Goal: Task Accomplishment & Management: Manage account settings

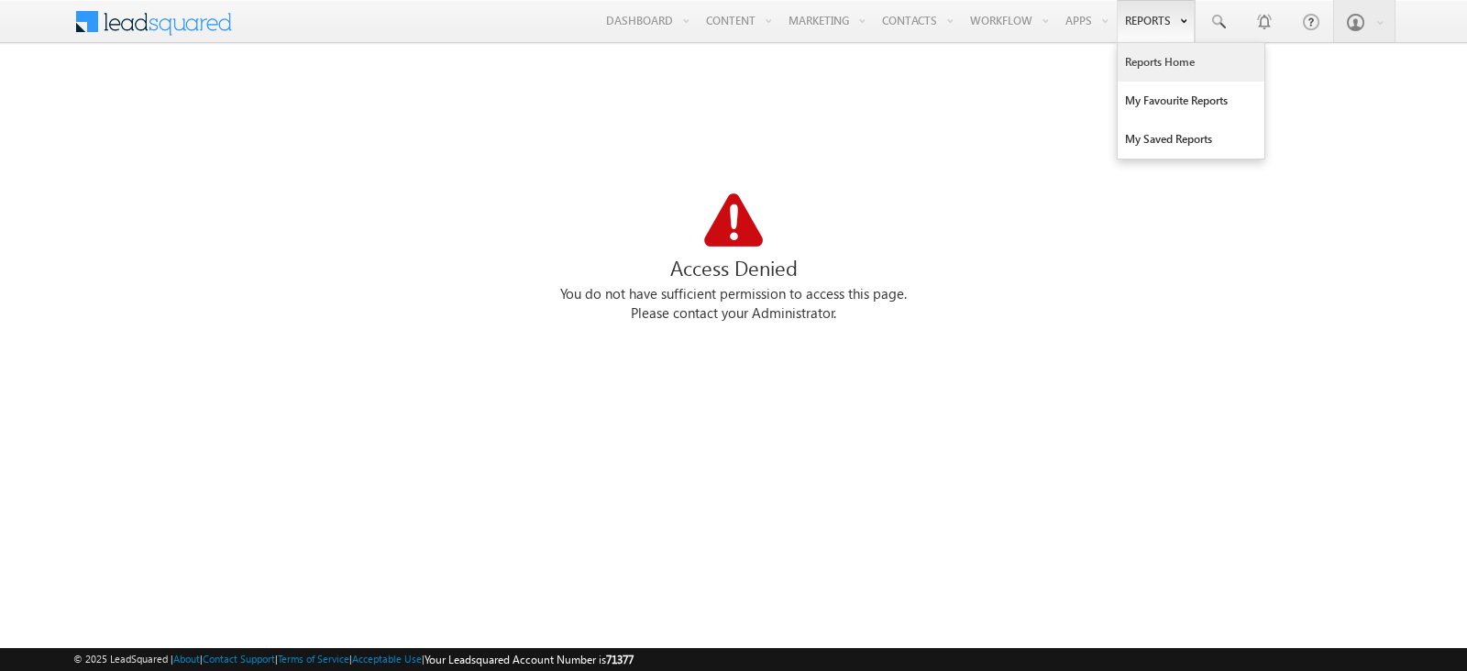
click at [1160, 72] on link "Reports Home" at bounding box center [1191, 62] width 147 height 39
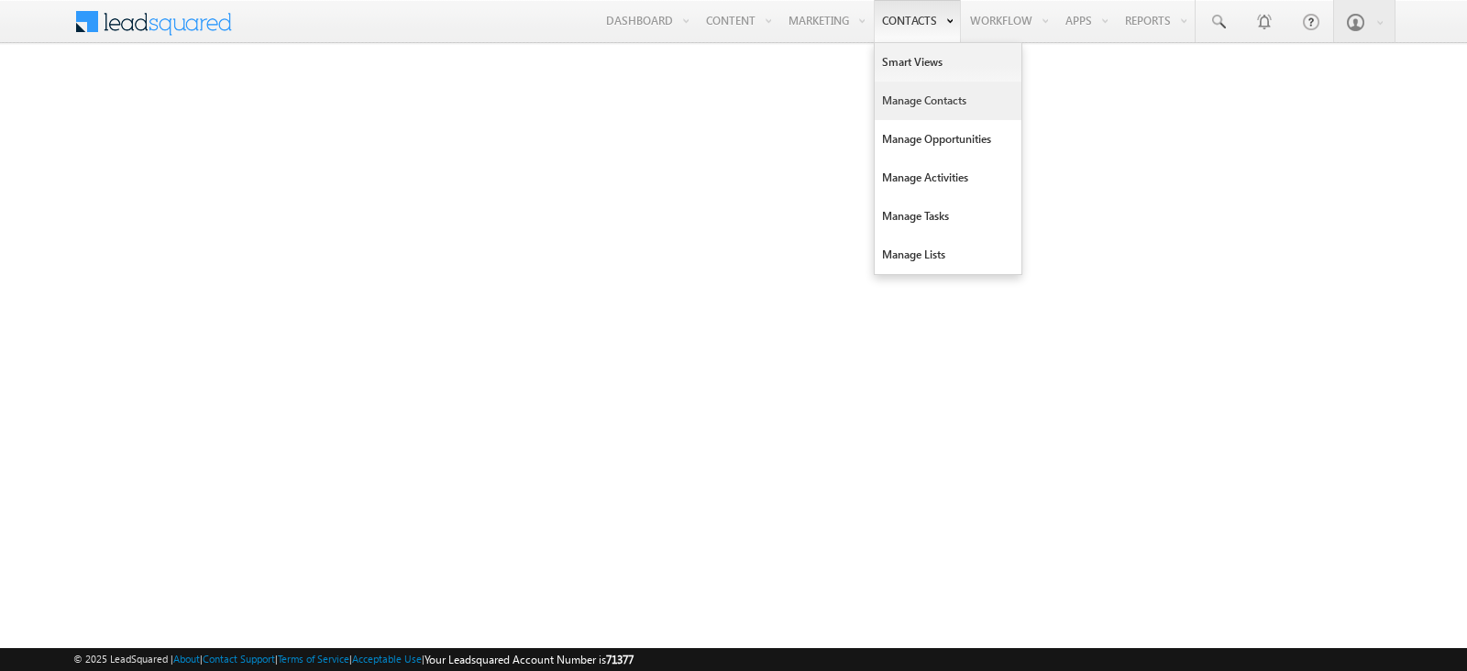
click at [945, 107] on link "Manage Contacts" at bounding box center [948, 101] width 147 height 39
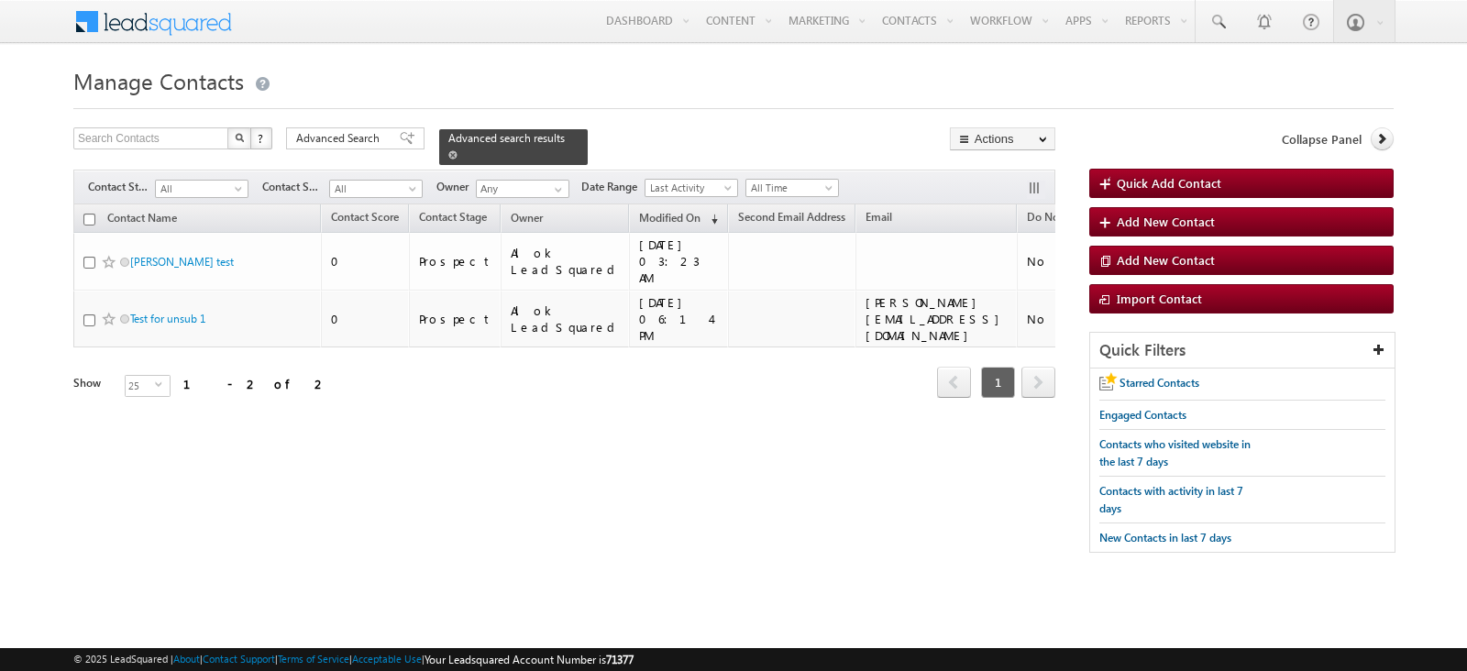
click at [543, 141] on div "Advanced search results" at bounding box center [513, 147] width 149 height 36
click at [553, 138] on div "Advanced search results" at bounding box center [513, 147] width 149 height 36
click at [458, 150] on span at bounding box center [452, 154] width 9 height 9
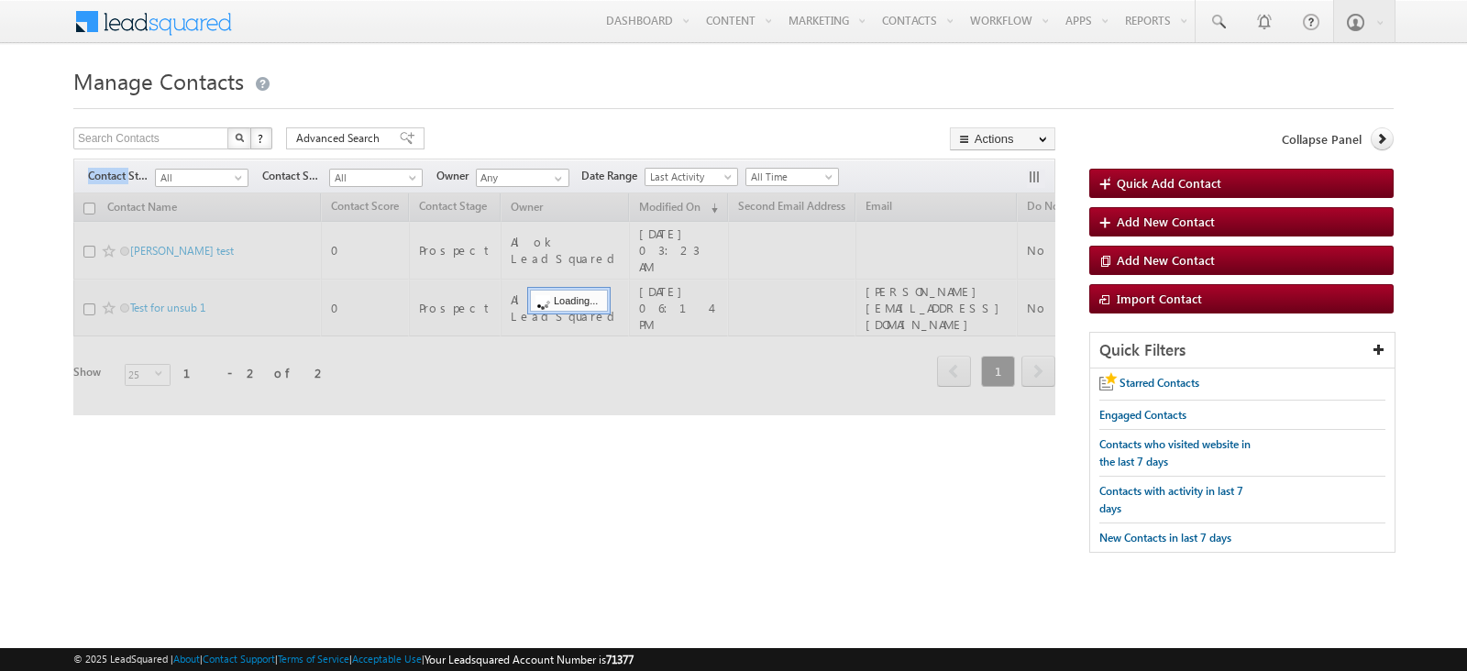
click at [545, 138] on div "Search Contacts X ? 2 results found Advanced Search Advanced Search Advanced se…" at bounding box center [564, 140] width 982 height 27
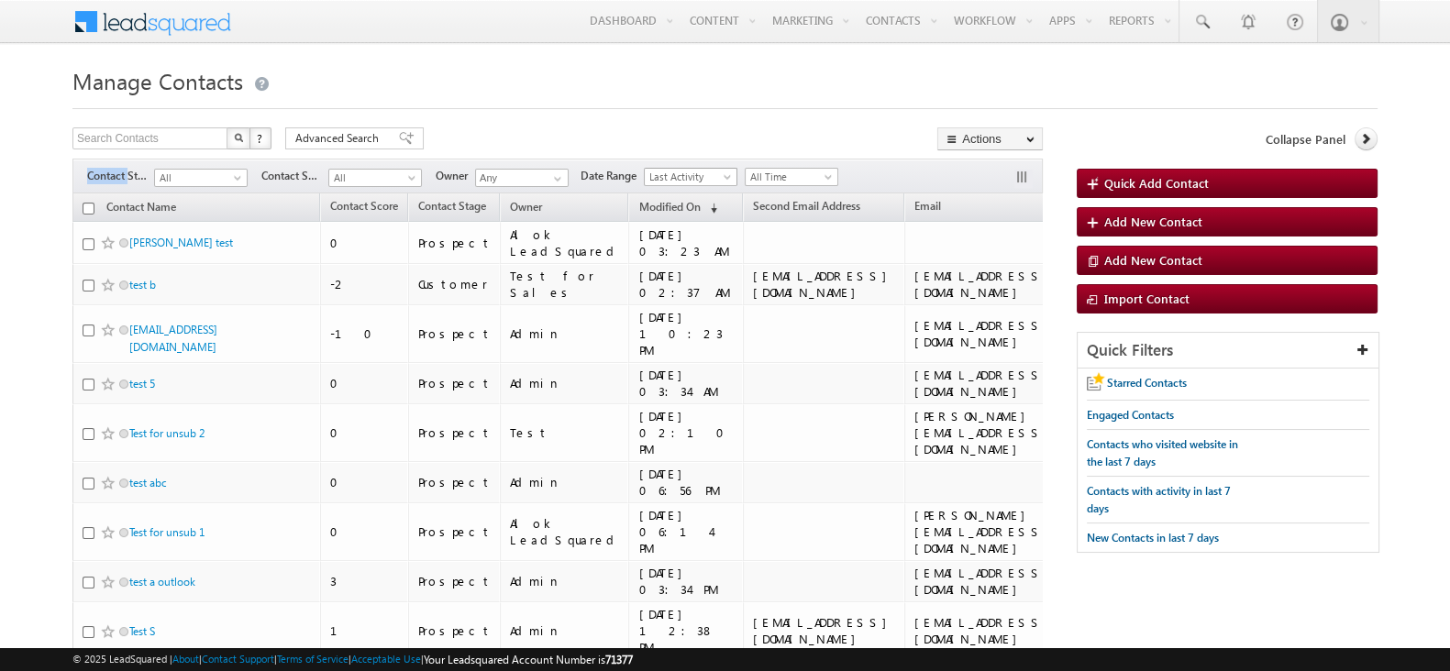
click at [659, 178] on span "Last Activity" at bounding box center [688, 177] width 87 height 17
click at [675, 211] on link "Created On" at bounding box center [693, 214] width 93 height 17
click at [770, 179] on span "All Time" at bounding box center [789, 177] width 87 height 17
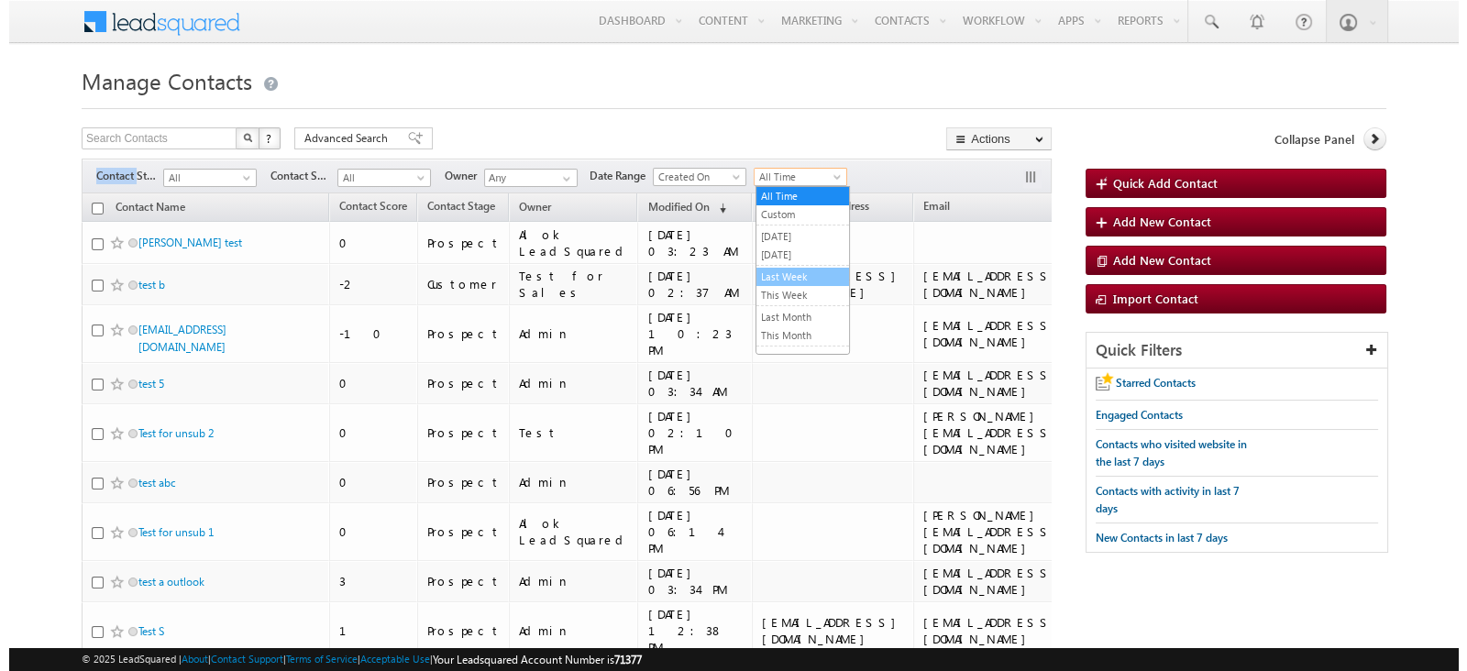
scroll to position [68, 0]
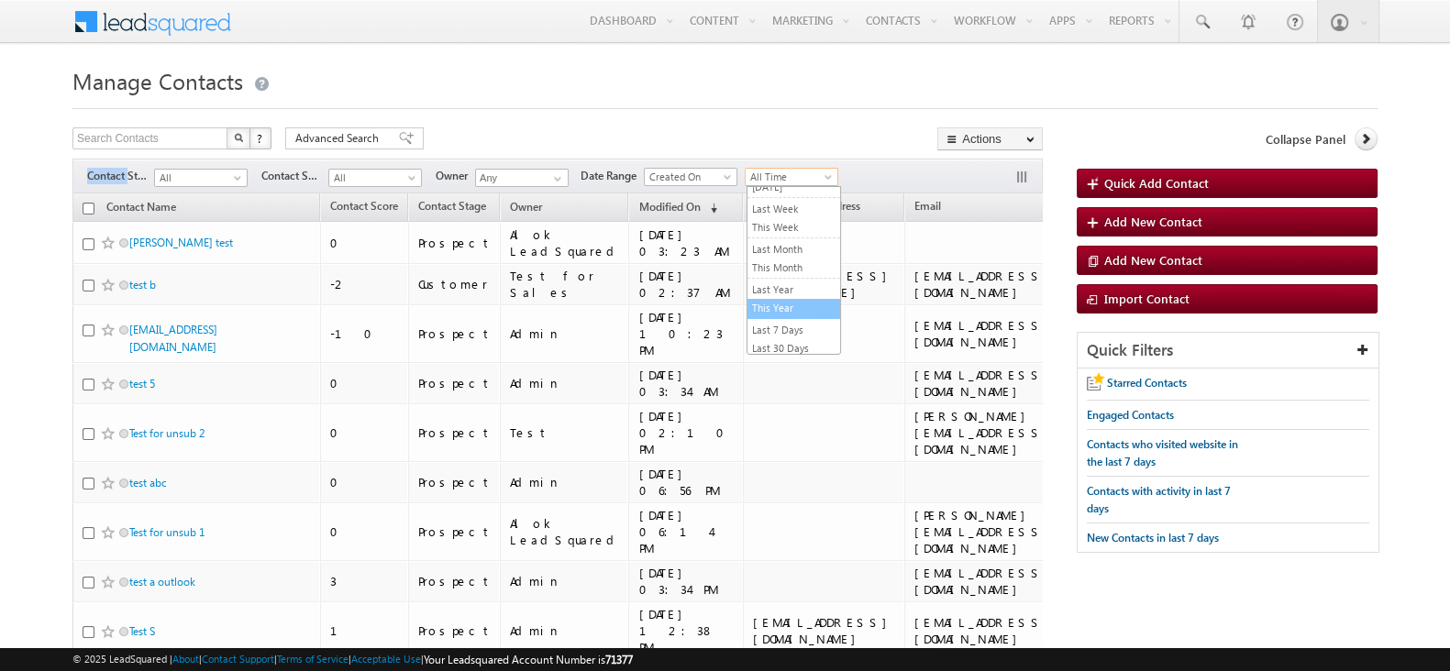
drag, startPoint x: 784, startPoint y: 291, endPoint x: 795, endPoint y: 301, distance: 14.9
click at [795, 301] on ul "All Time Custom [DATE] [DATE] Last Week This Week Last Month This Month Last Ye…" at bounding box center [794, 270] width 94 height 169
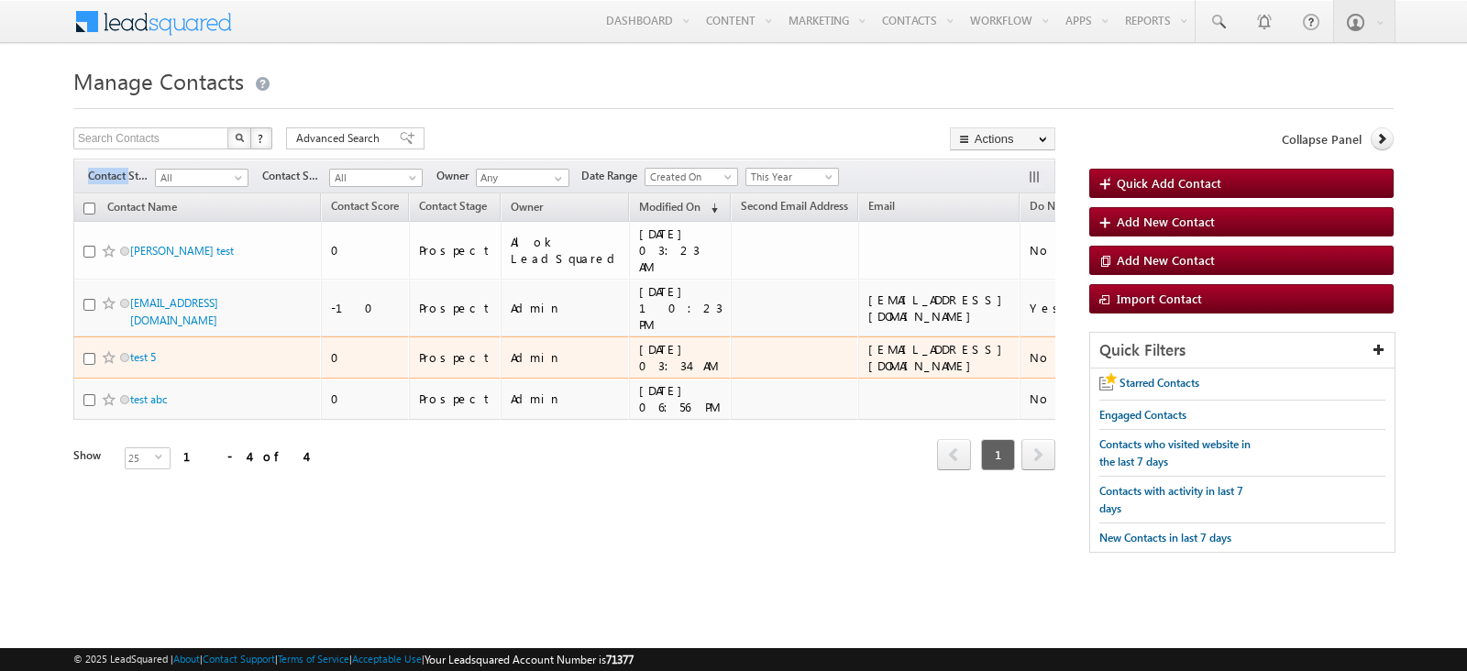
scroll to position [0, 128]
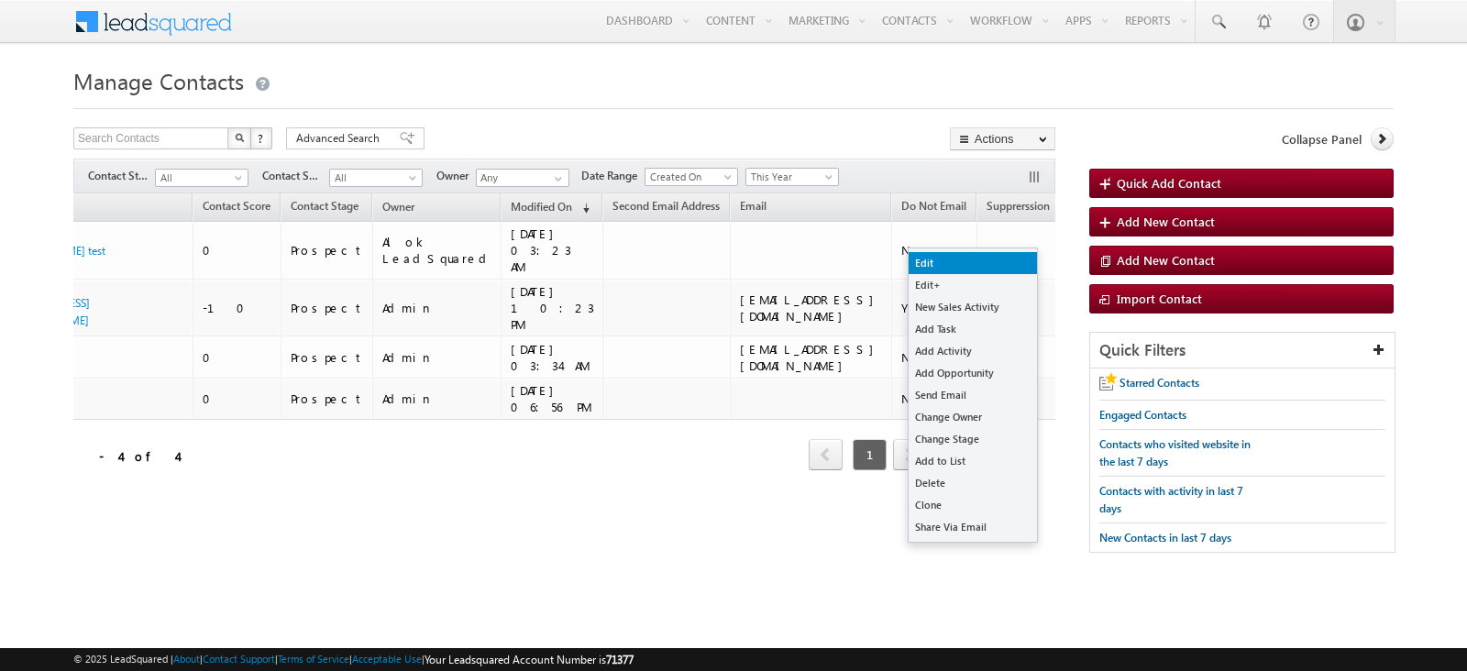
click at [986, 262] on link "Edit" at bounding box center [973, 263] width 128 height 22
checkbox input "true"
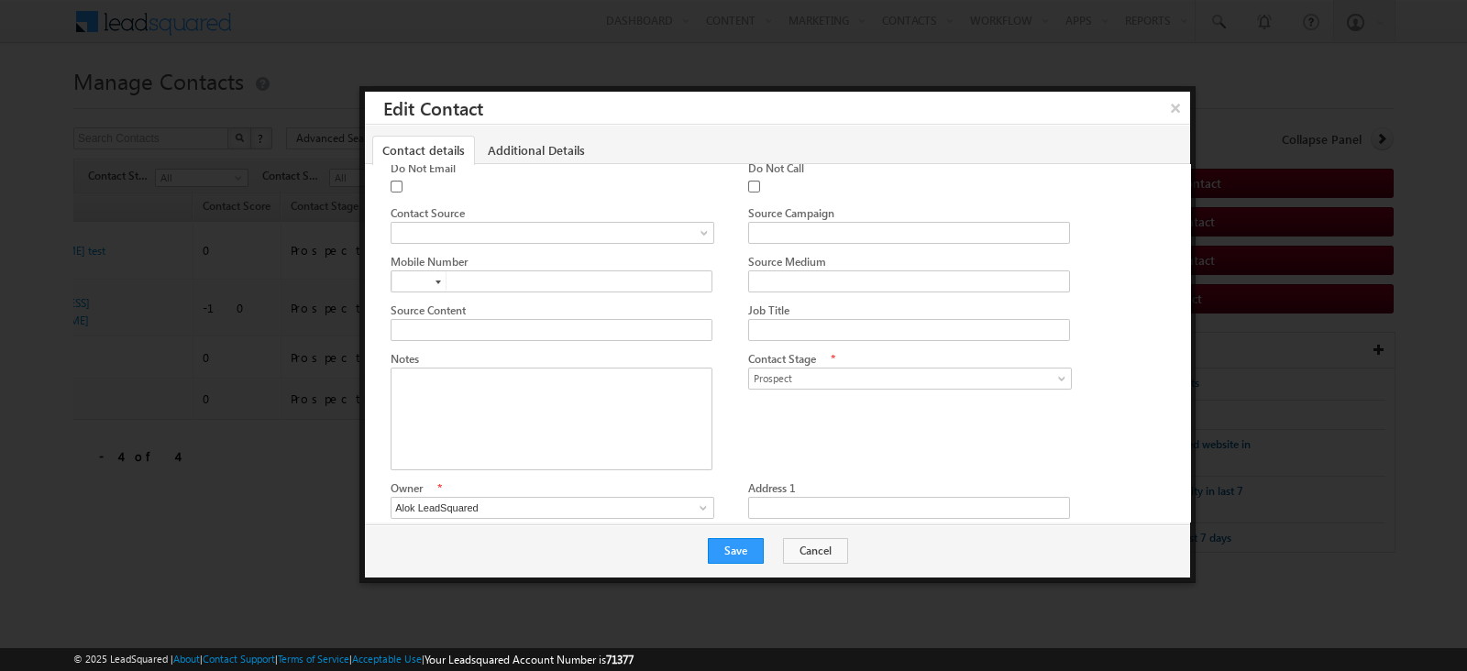
scroll to position [227, 0]
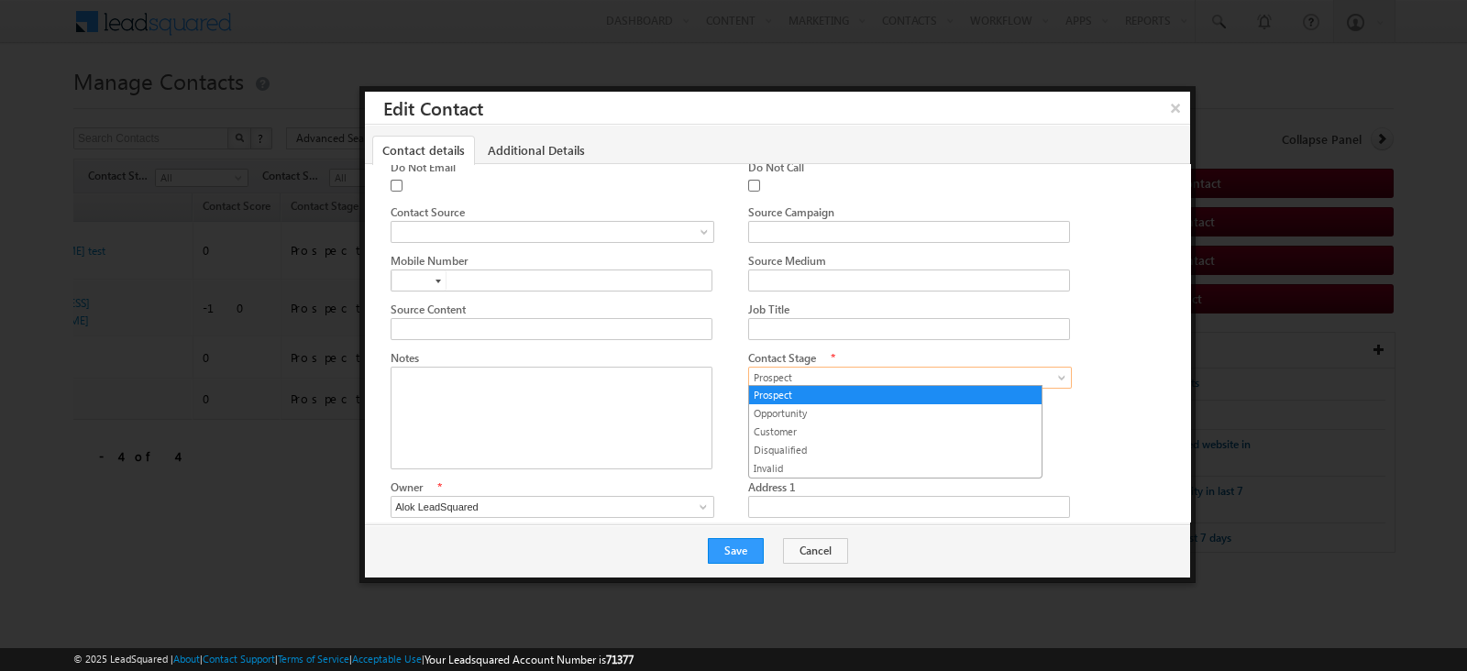
click at [813, 371] on span "Prospect" at bounding box center [905, 378] width 312 height 17
click at [845, 417] on link "Opportunity" at bounding box center [895, 413] width 293 height 17
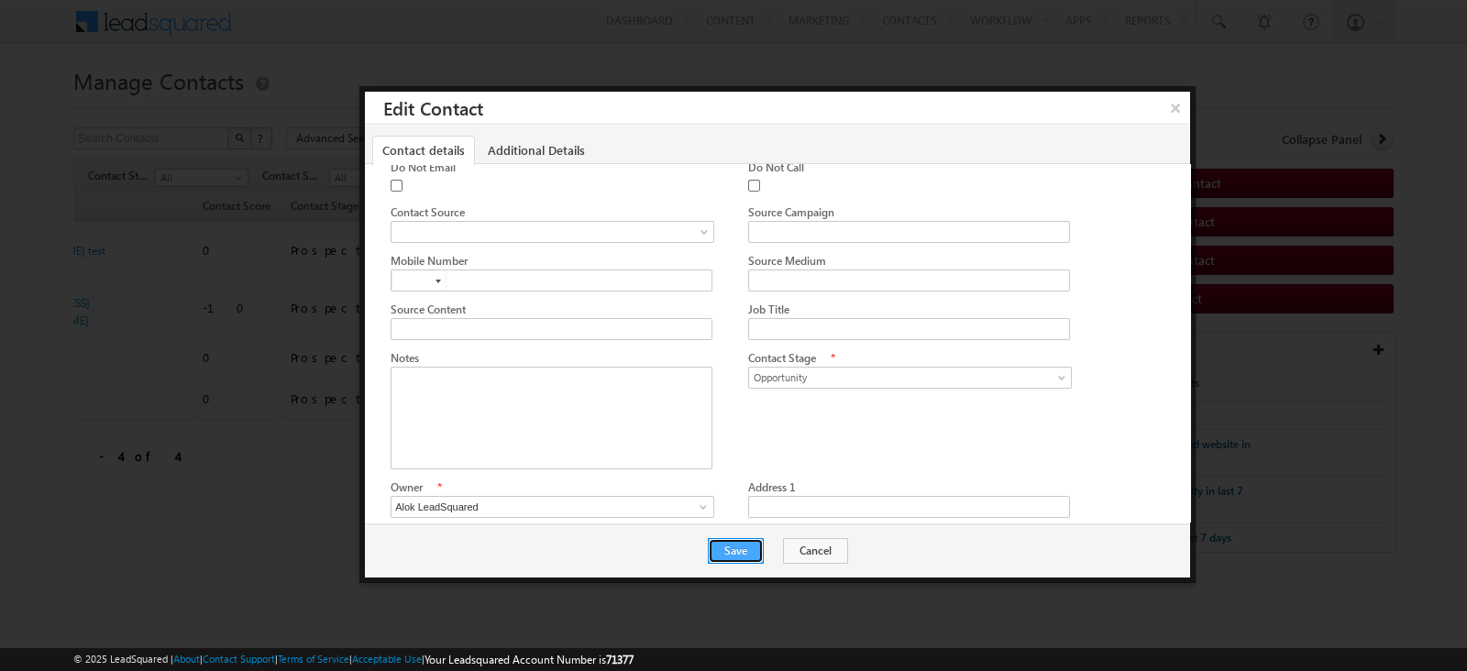
click at [734, 552] on button "Save" at bounding box center [736, 551] width 56 height 26
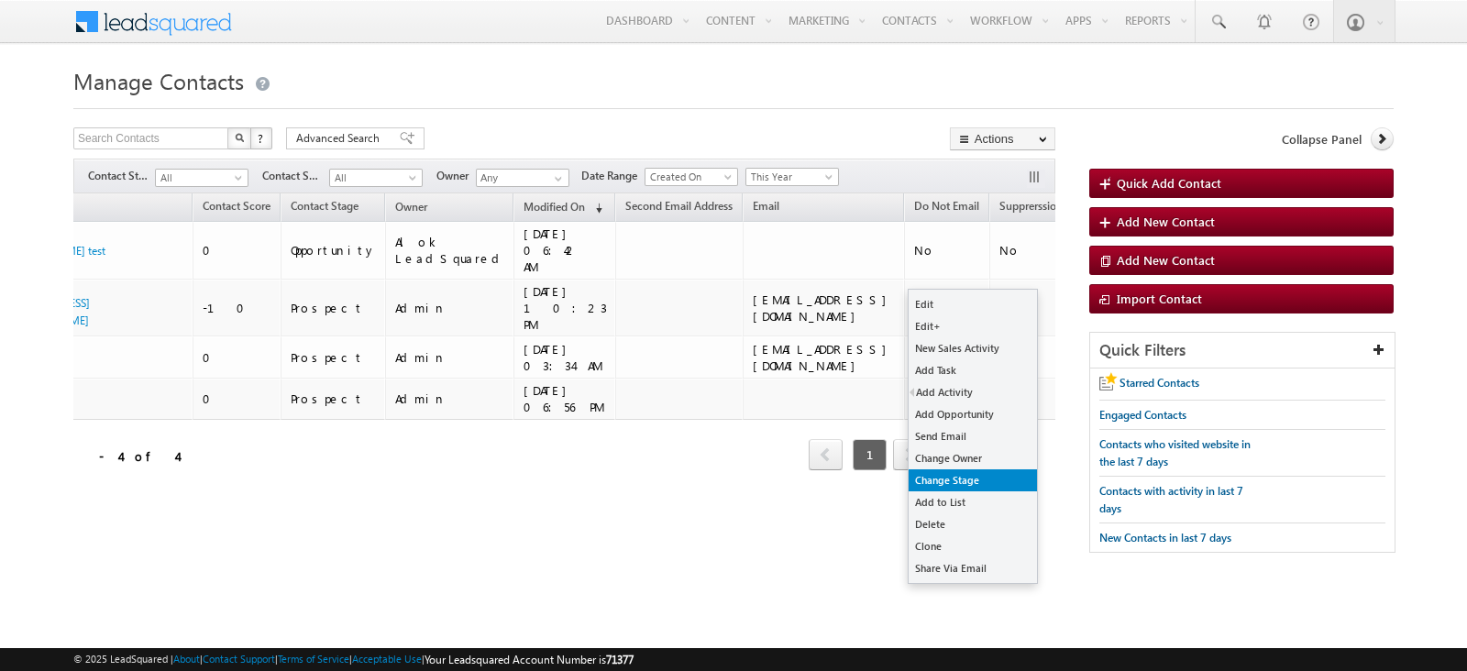
click at [975, 475] on link "Change Stage" at bounding box center [973, 481] width 128 height 22
checkbox input "true"
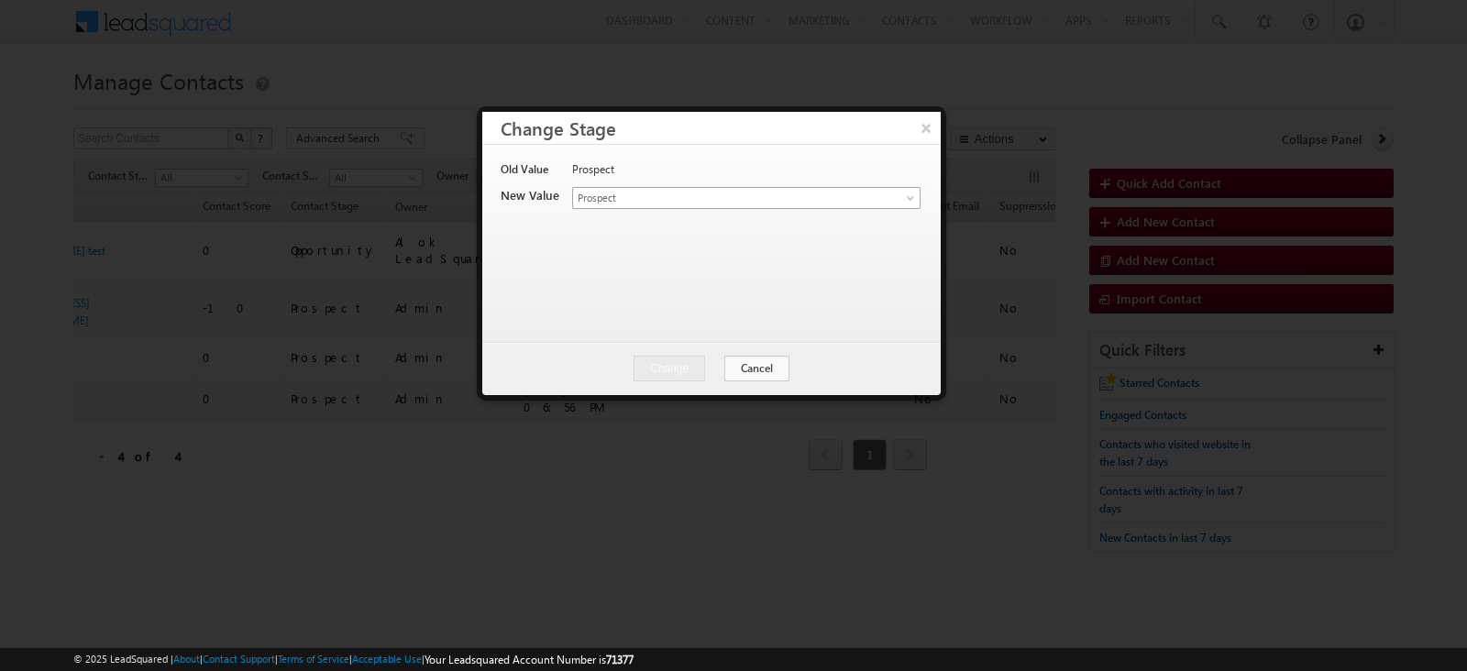
click at [716, 204] on span "Prospect" at bounding box center [725, 198] width 304 height 17
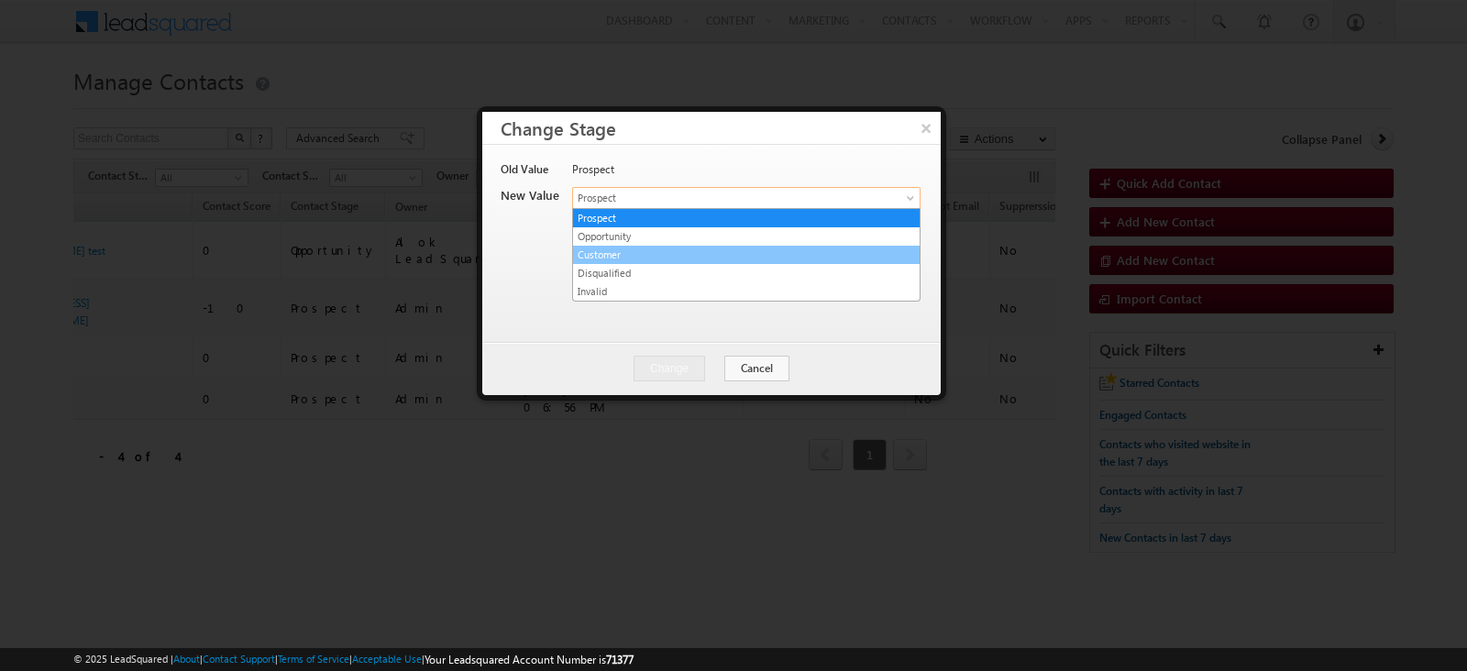
click at [714, 249] on link "Customer" at bounding box center [746, 255] width 347 height 17
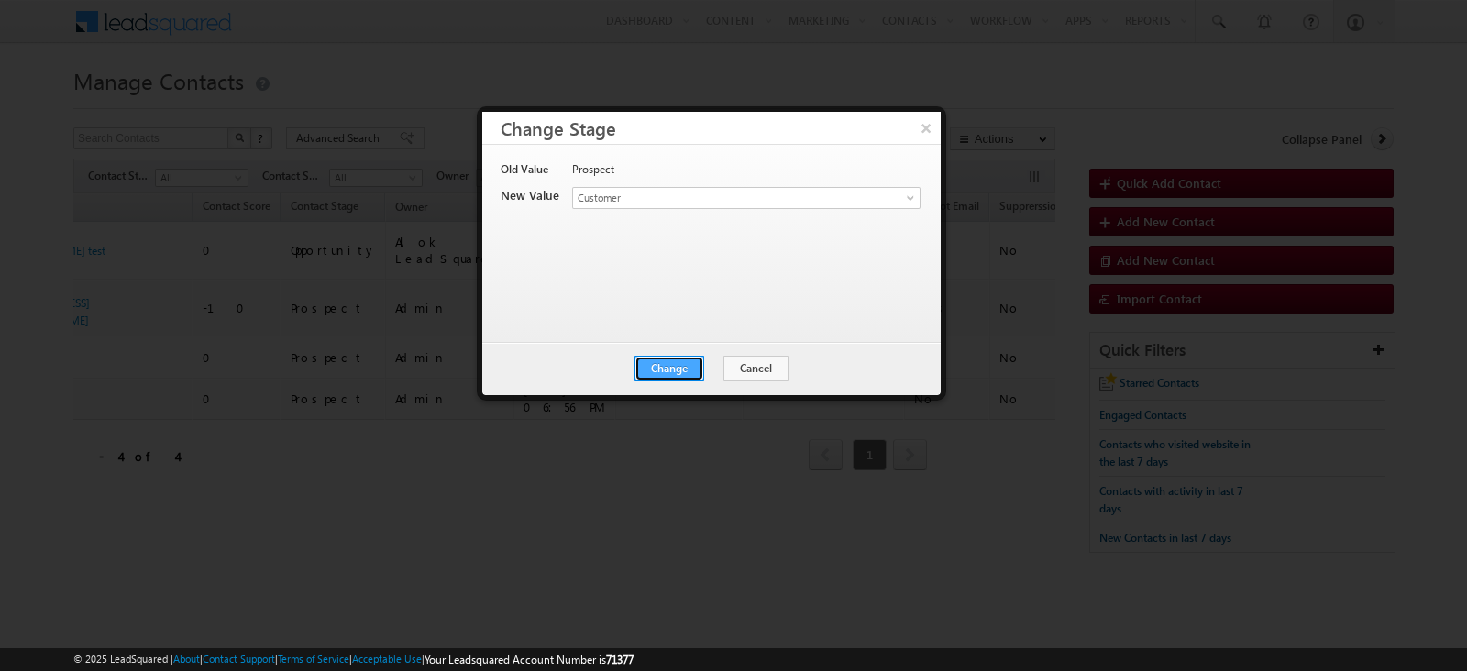
click at [696, 363] on button "Change" at bounding box center [670, 369] width 70 height 26
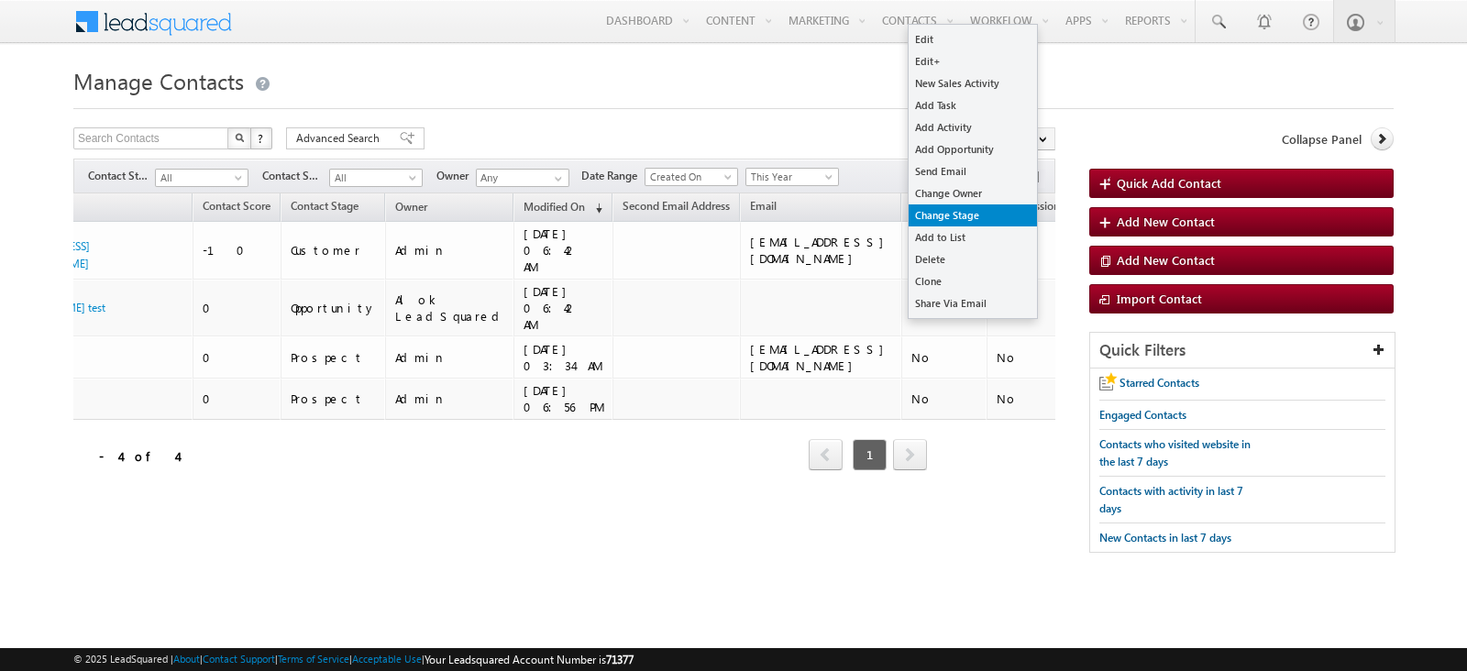
click at [991, 207] on link "Change Stage" at bounding box center [973, 216] width 128 height 22
checkbox input "true"
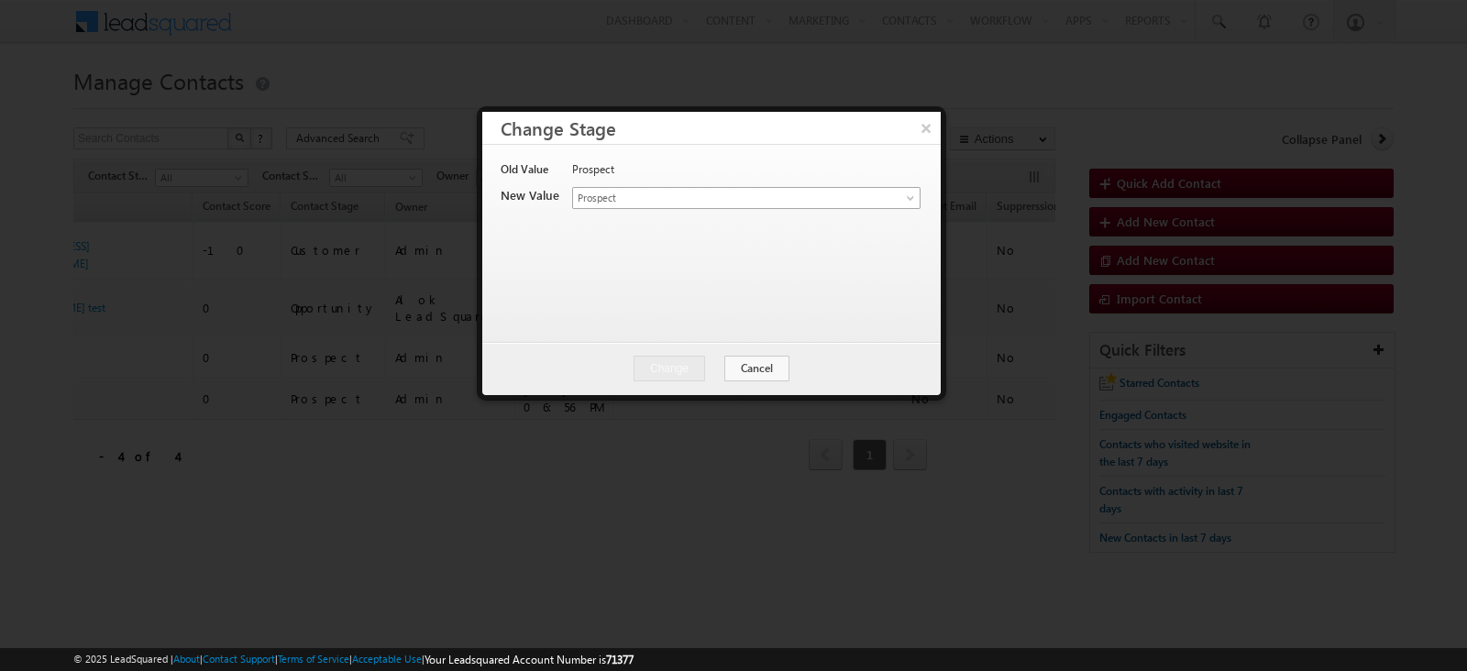
click at [764, 202] on span "Prospect" at bounding box center [725, 198] width 304 height 17
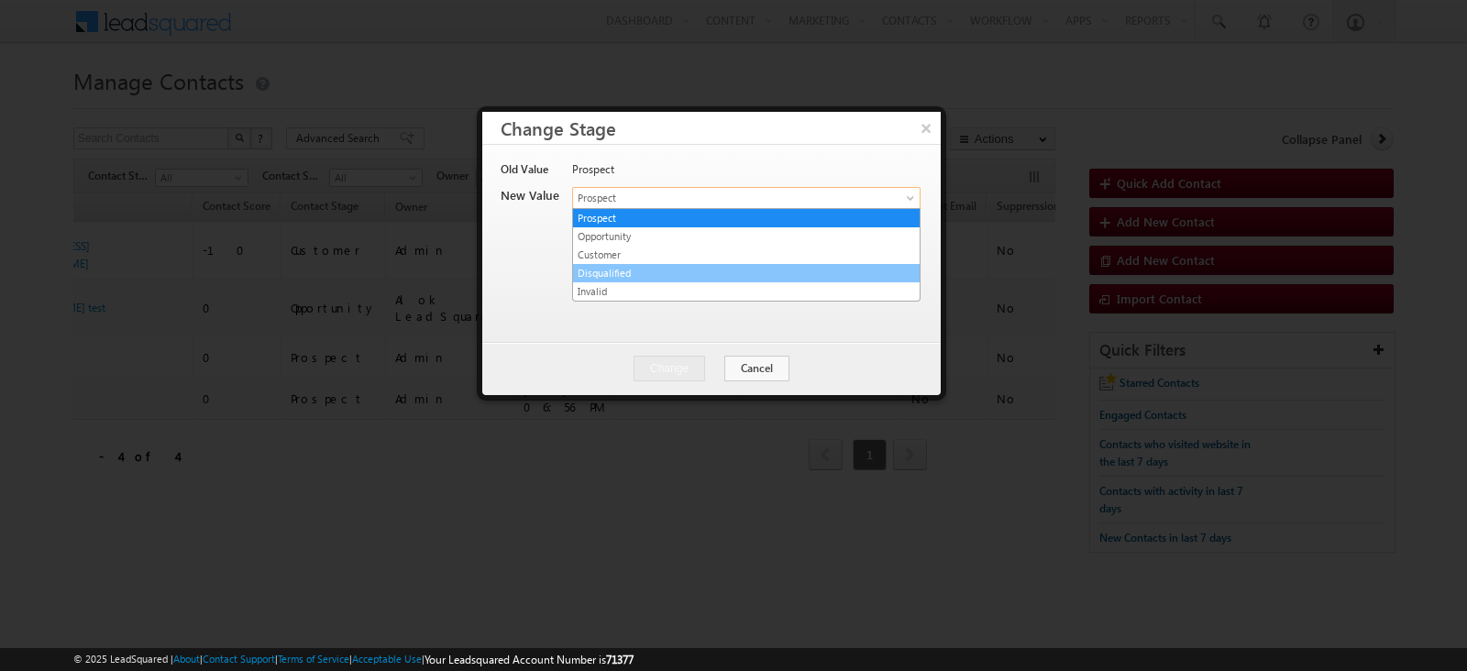
click at [674, 272] on link "Disqualified" at bounding box center [746, 273] width 347 height 17
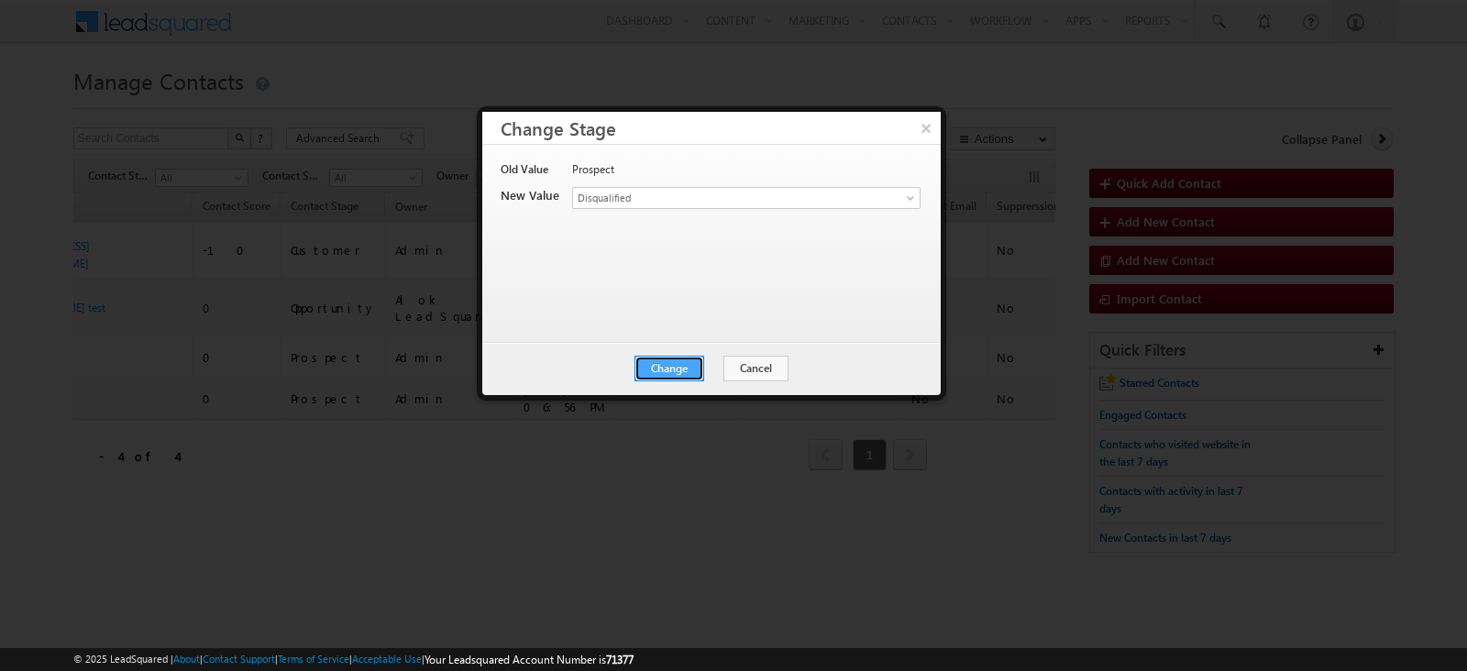
click at [688, 364] on button "Change" at bounding box center [670, 369] width 70 height 26
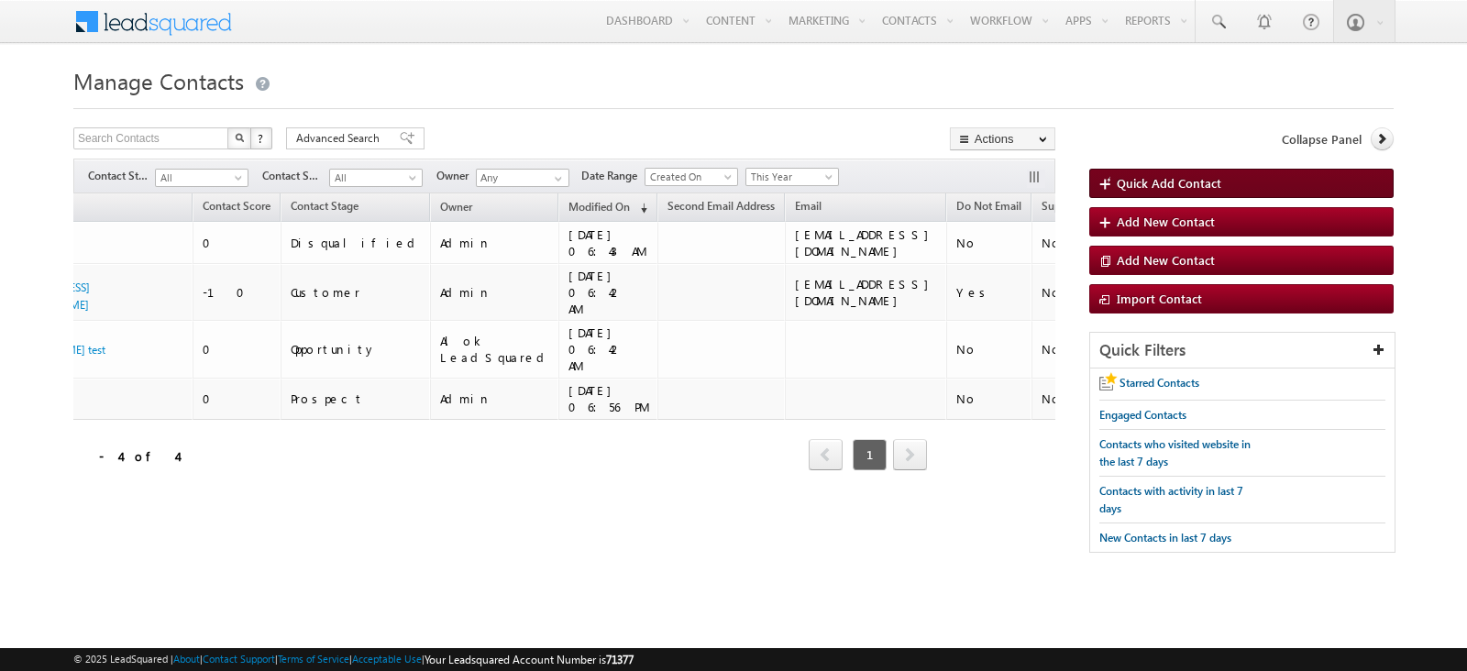
click at [1197, 172] on link "Quick Add Contact" at bounding box center [1242, 183] width 304 height 29
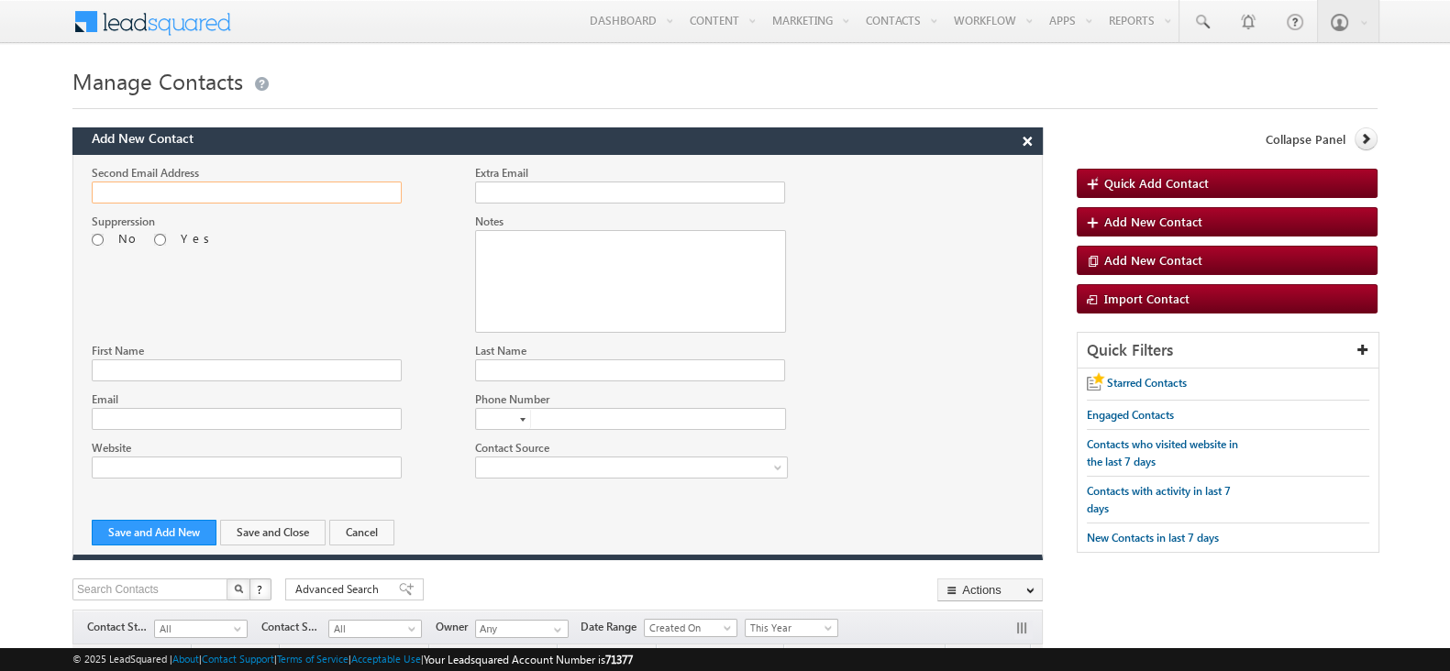
click at [252, 193] on input "Second Email Address" at bounding box center [247, 193] width 310 height 22
click at [318, 373] on input "First Name" at bounding box center [247, 371] width 310 height 22
type input "abc 2"
click at [541, 459] on span at bounding box center [626, 467] width 301 height 17
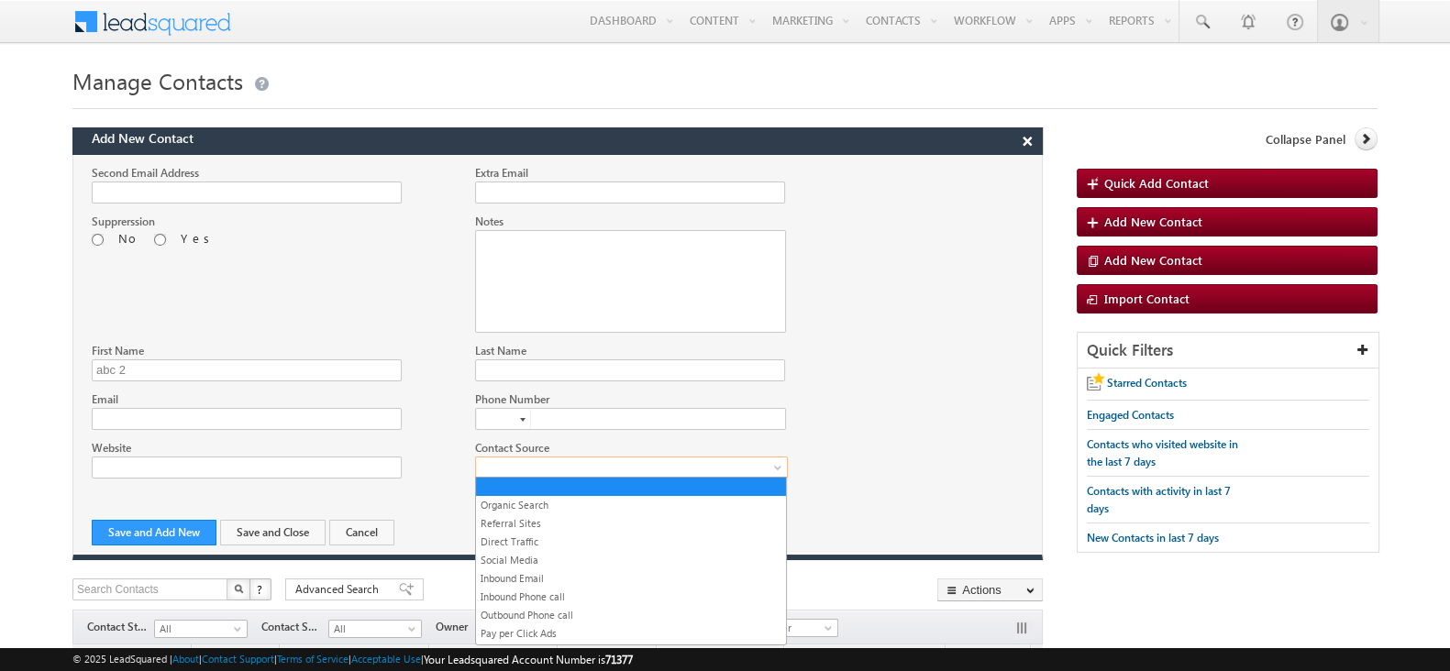
click at [541, 459] on span at bounding box center [626, 467] width 301 height 17
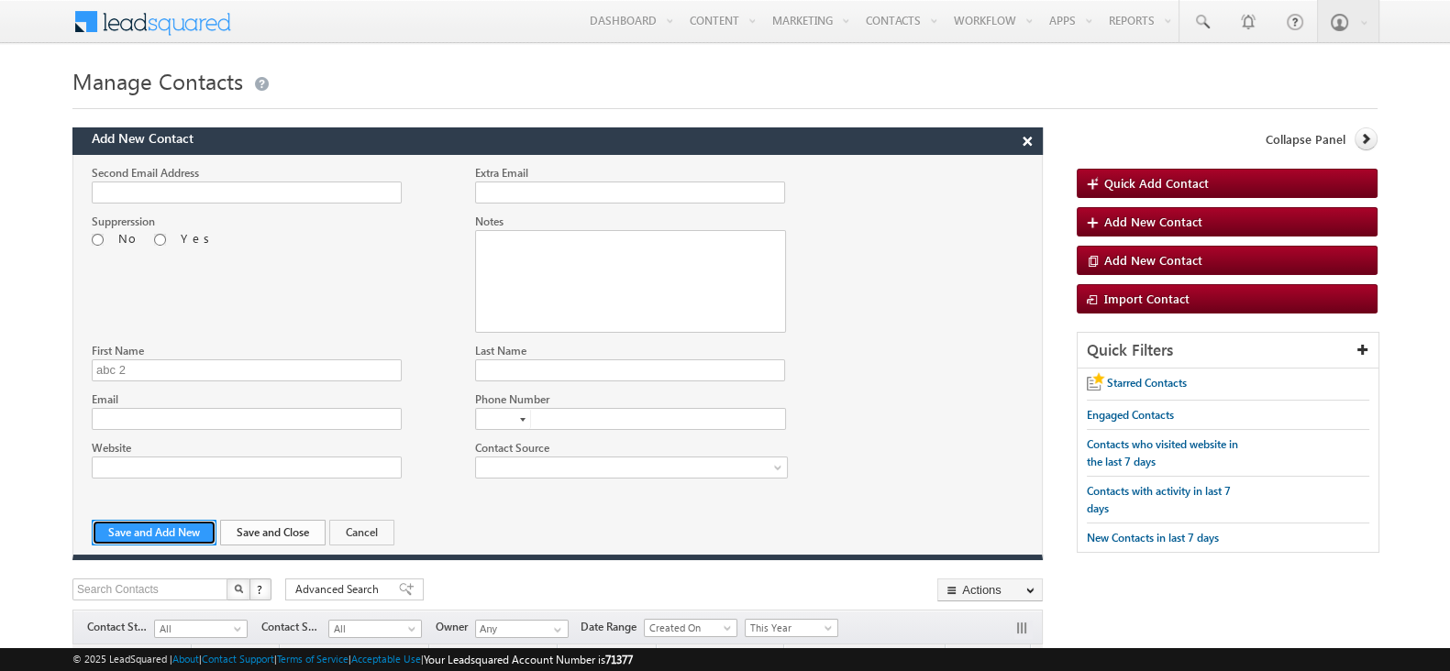
drag, startPoint x: 136, startPoint y: 526, endPoint x: 308, endPoint y: 536, distance: 172.7
click at [308, 536] on div "Save and Add New Save and Close Cancel" at bounding box center [527, 537] width 871 height 35
click at [308, 536] on button "Save and Close" at bounding box center [272, 533] width 105 height 26
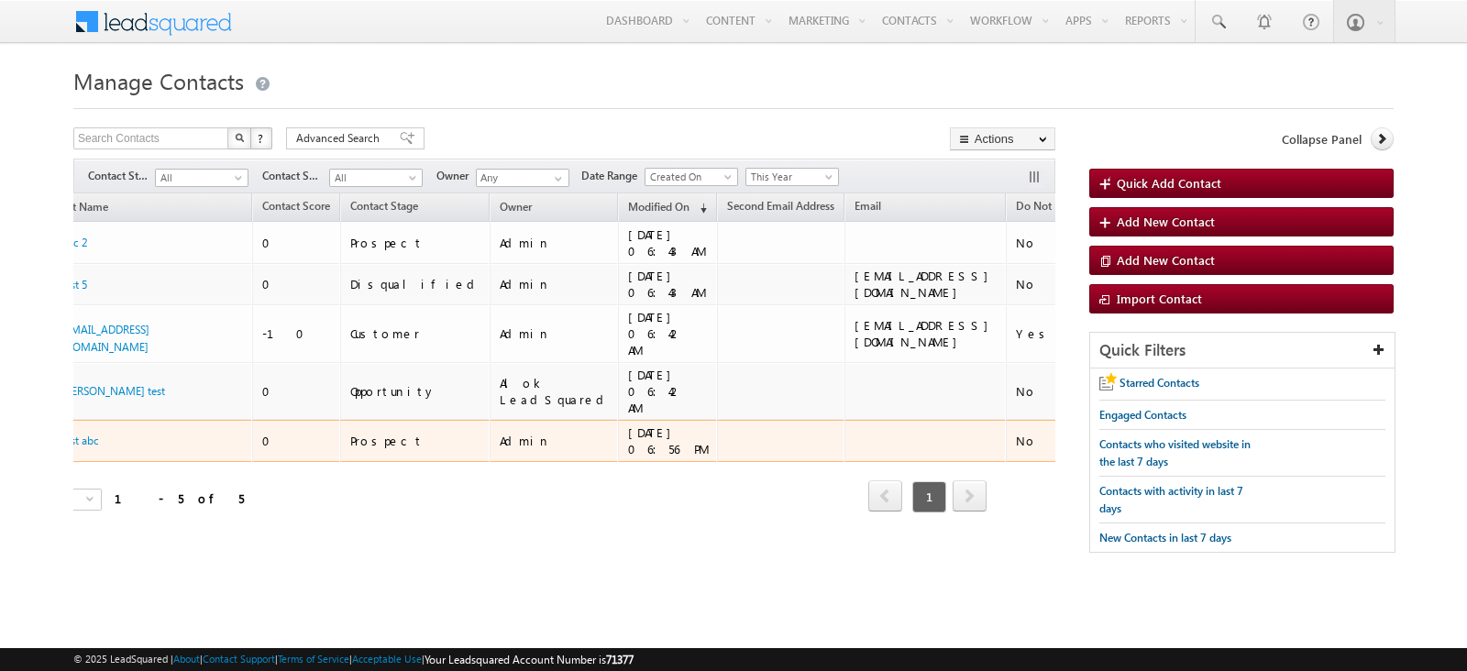
scroll to position [0, 128]
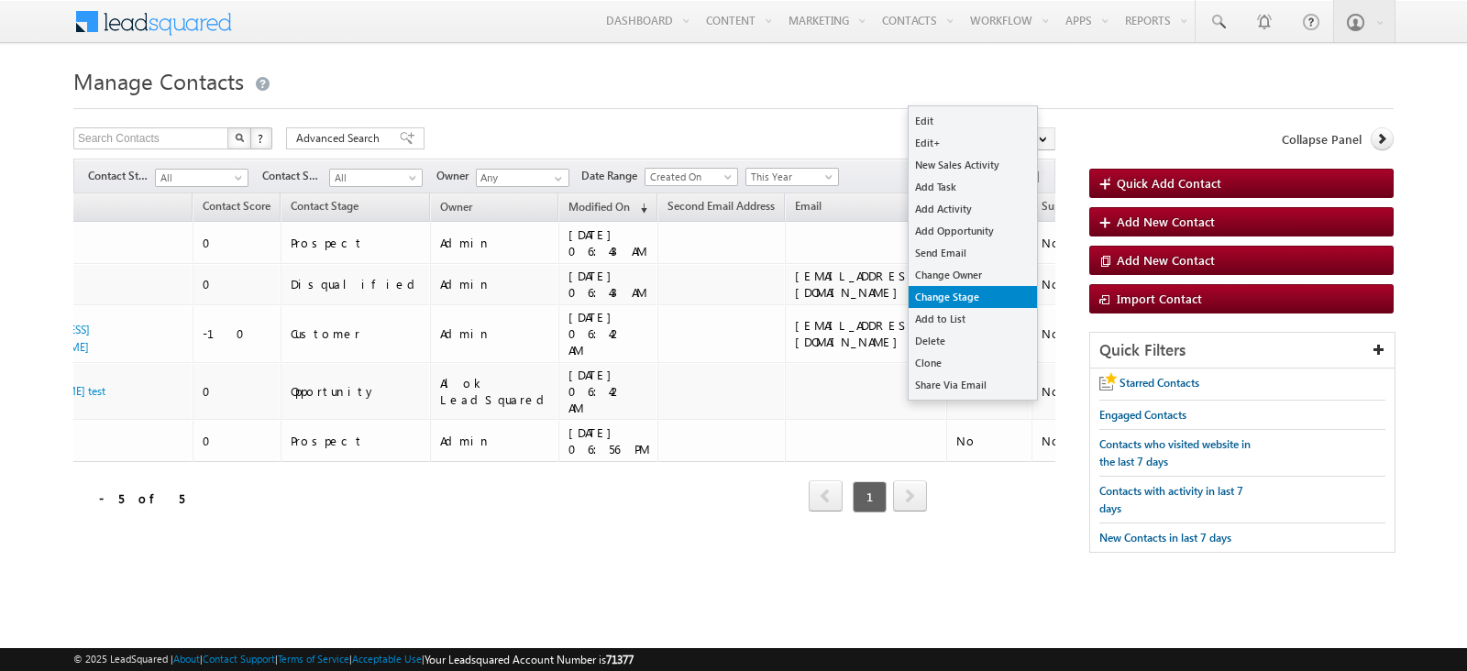
click at [968, 290] on link "Change Stage" at bounding box center [973, 297] width 128 height 22
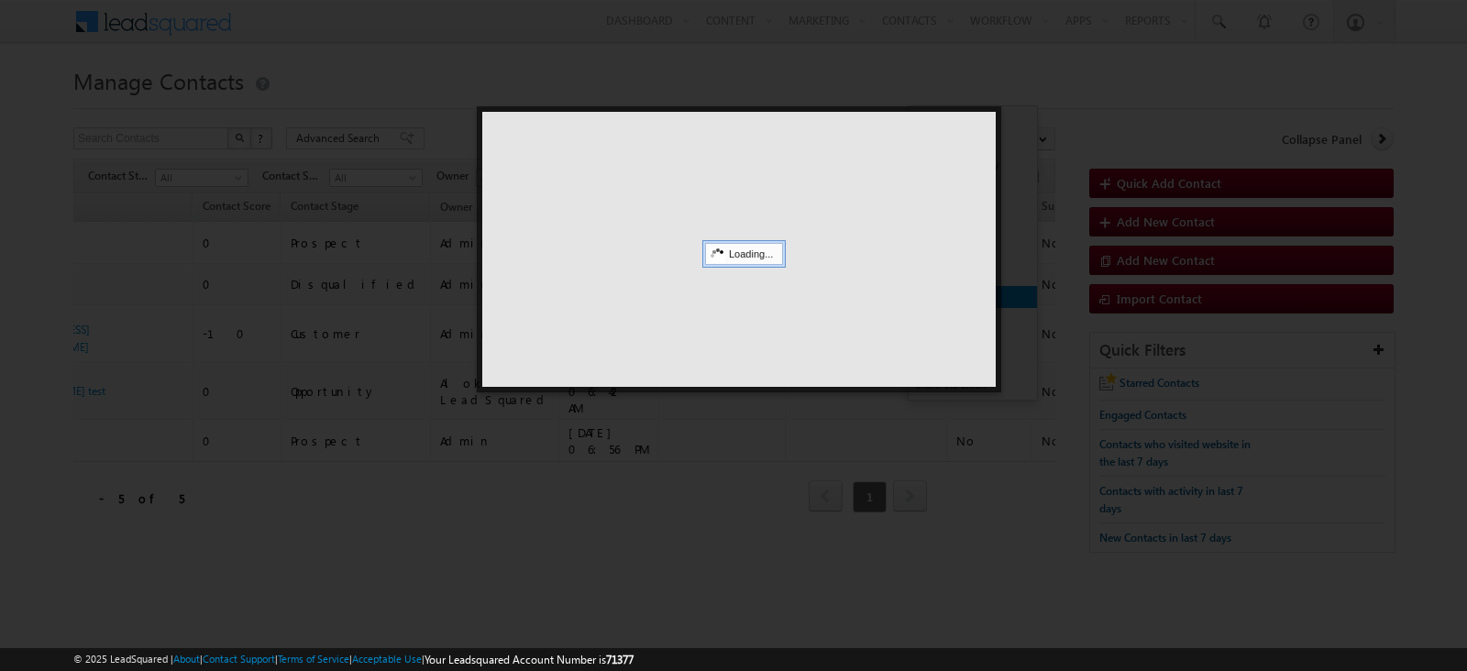
checkbox input "true"
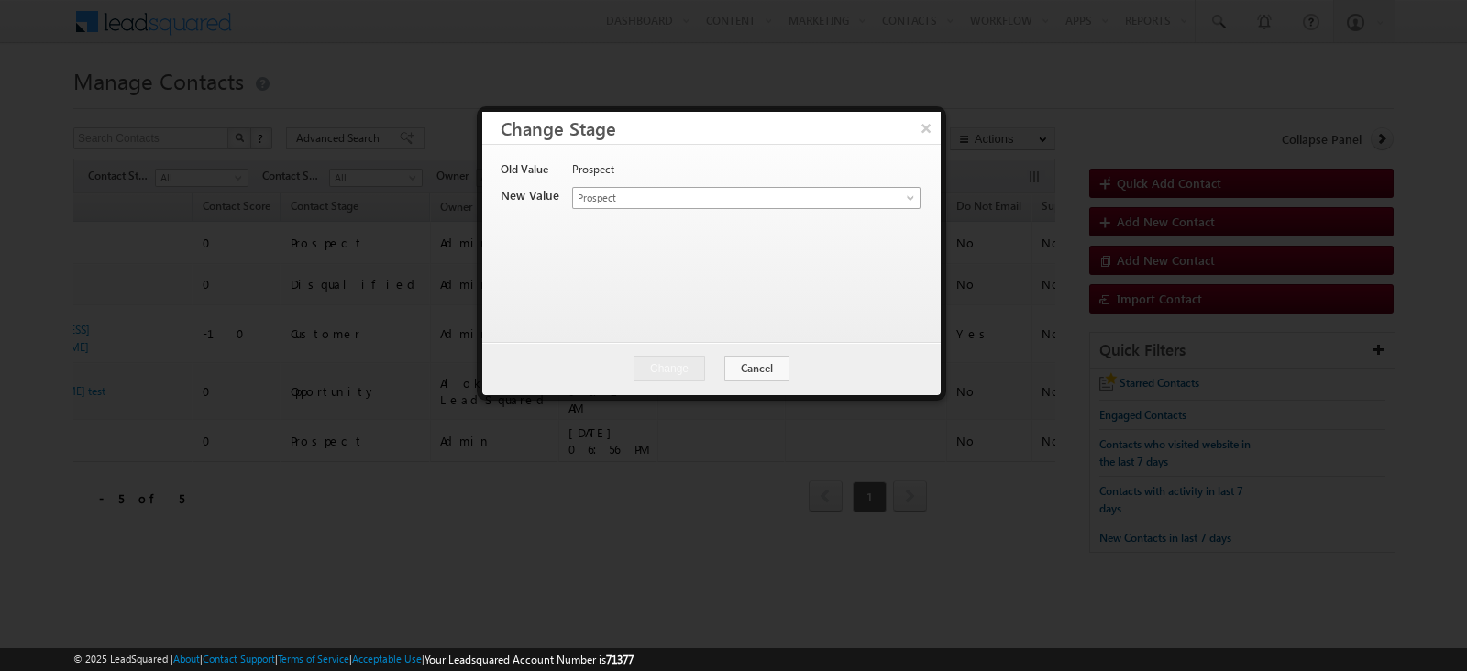
click at [681, 180] on div "Prospect" at bounding box center [745, 174] width 347 height 26
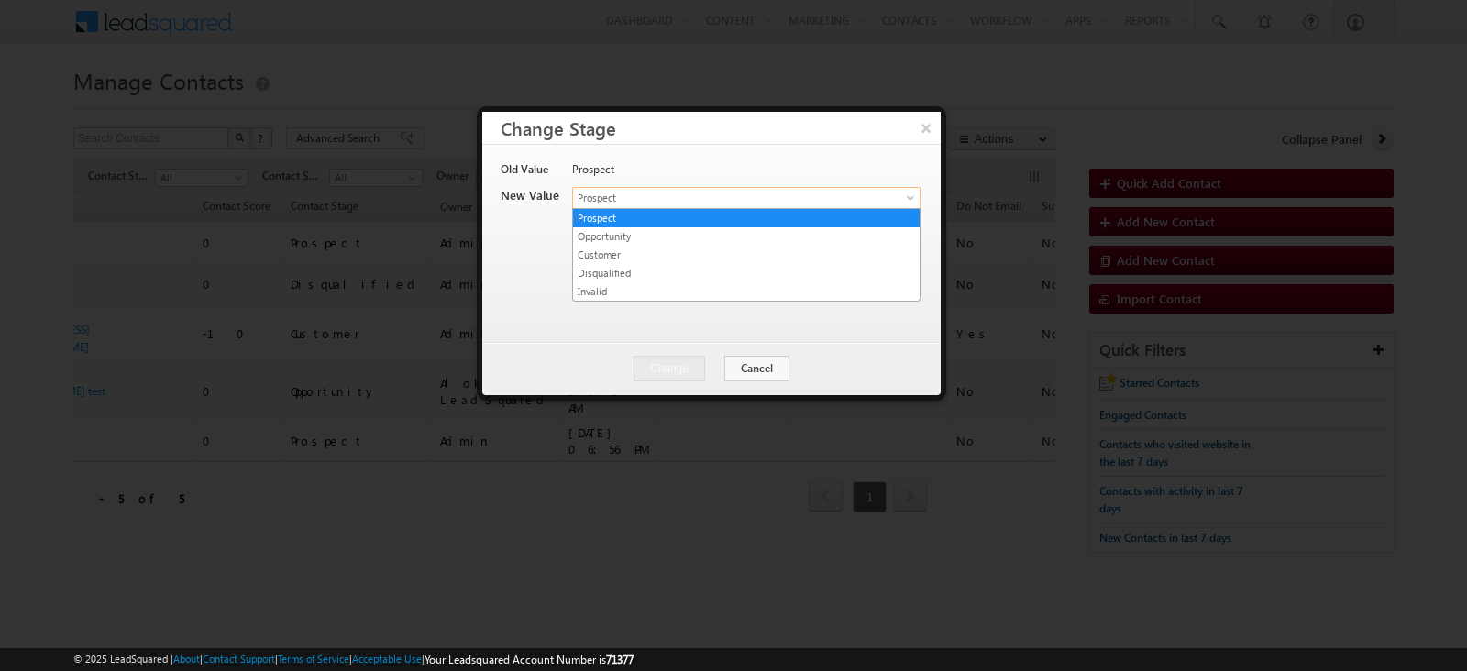
click at [701, 207] on link "Prospect" at bounding box center [746, 198] width 349 height 22
click at [692, 283] on link "Invalid" at bounding box center [746, 291] width 347 height 17
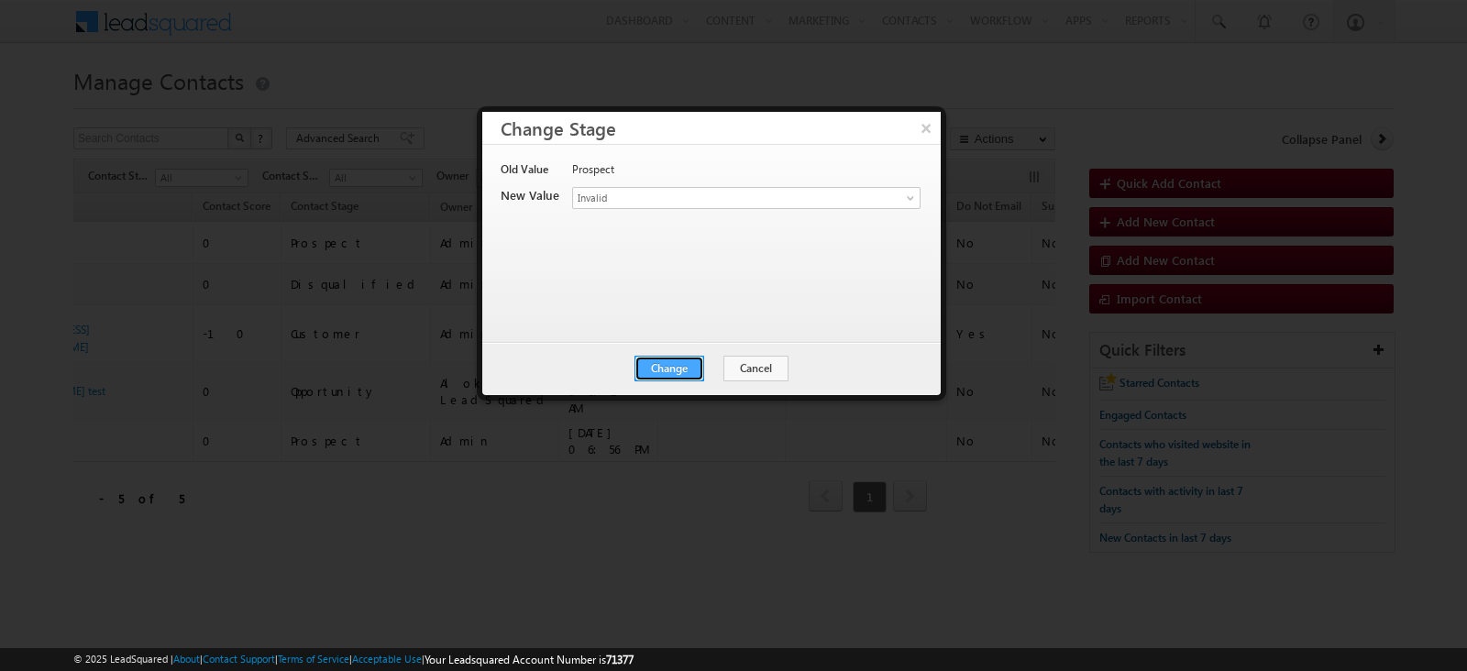
click at [689, 358] on button "Change" at bounding box center [670, 369] width 70 height 26
